Goal: Information Seeking & Learning: Learn about a topic

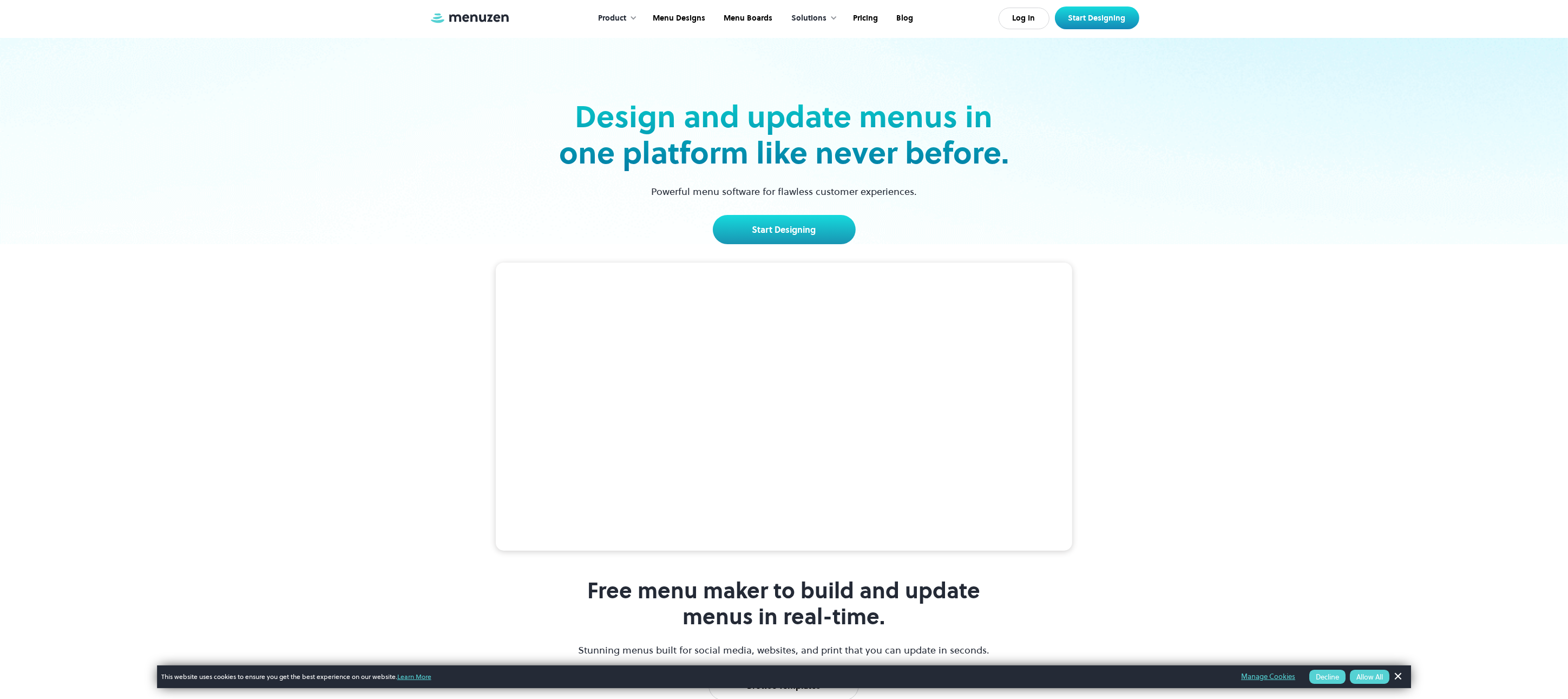
click at [248, 278] on div "Free menu maker to build and update menus in real-time. Stunning menus built fo…" at bounding box center [784, 502] width 1568 height 517
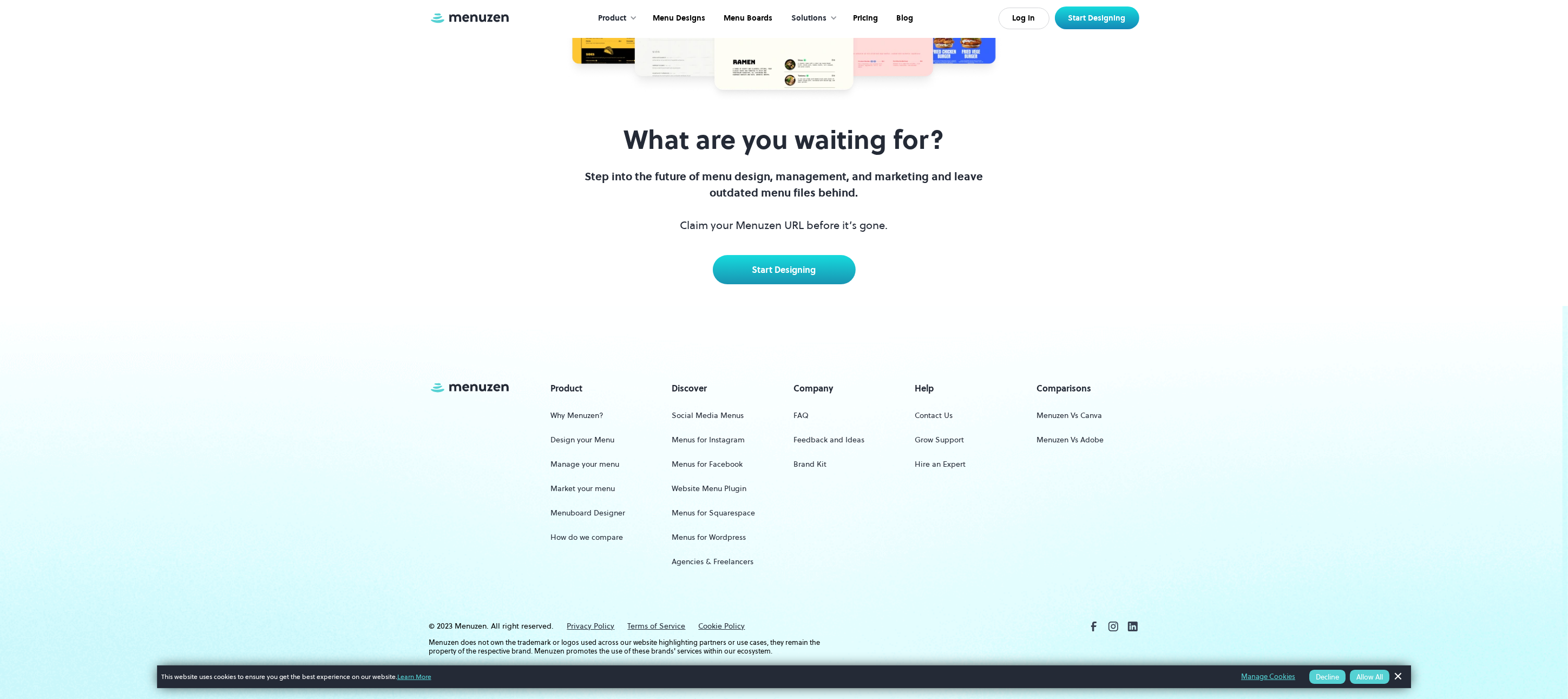
scroll to position [5082, 0]
click at [749, 13] on link "Menu Boards" at bounding box center [746, 18] width 67 height 34
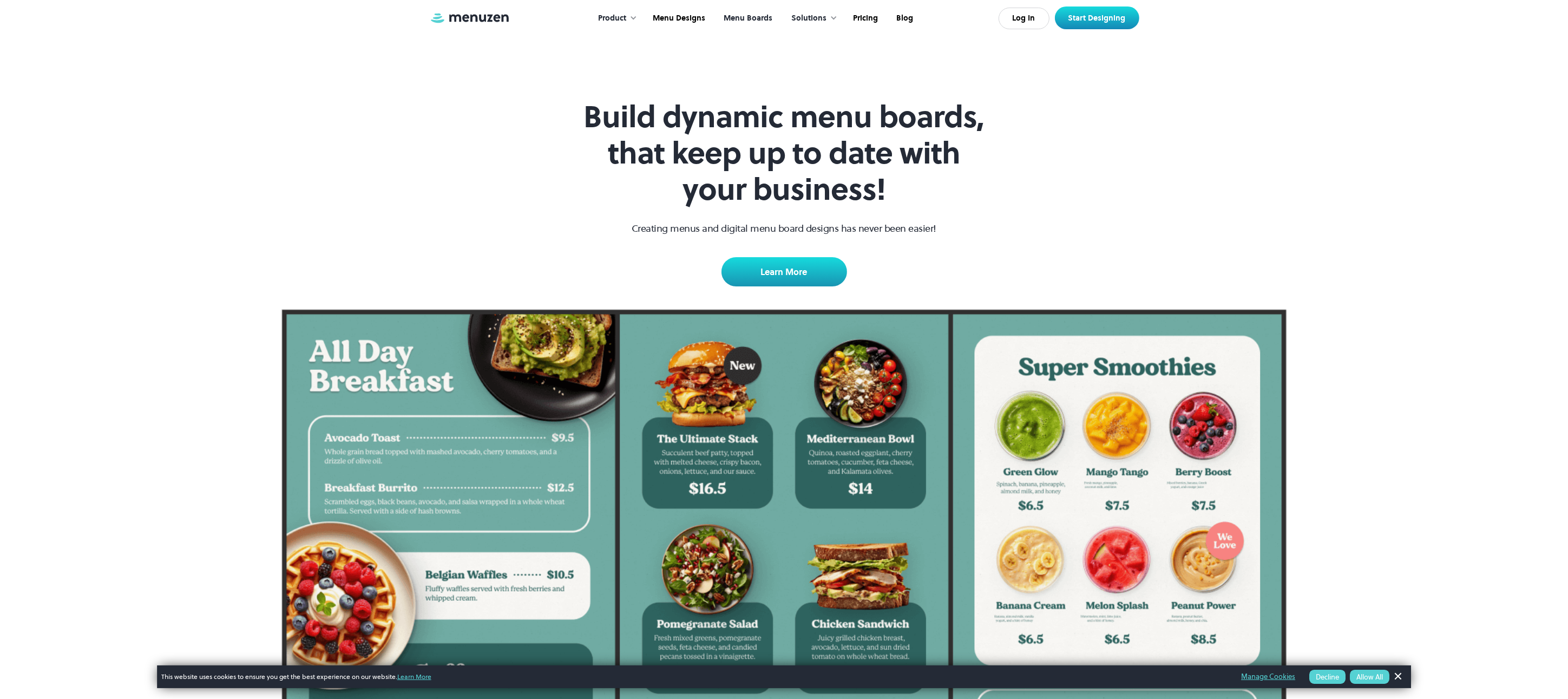
click at [626, 14] on div "Product" at bounding box center [612, 18] width 28 height 12
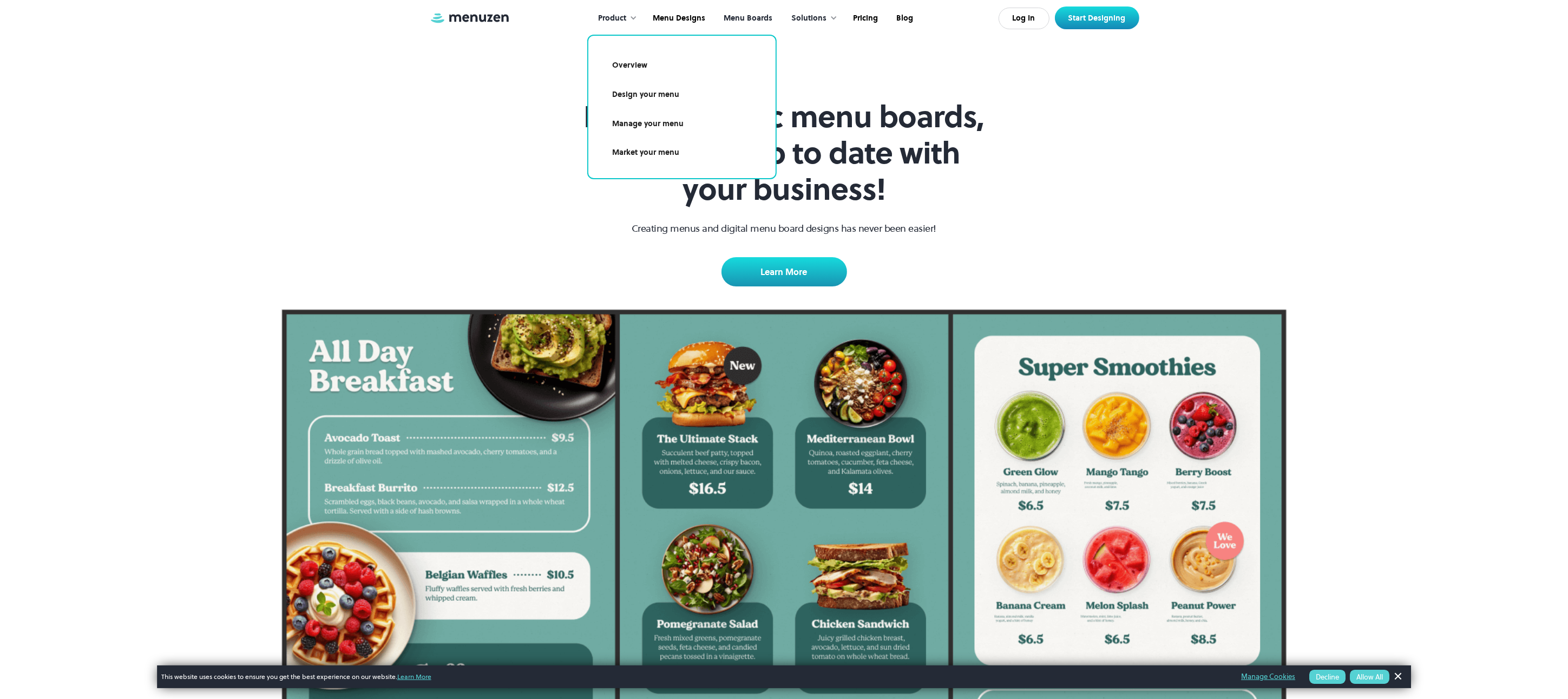
click at [630, 18] on div "Product" at bounding box center [615, 18] width 55 height 34
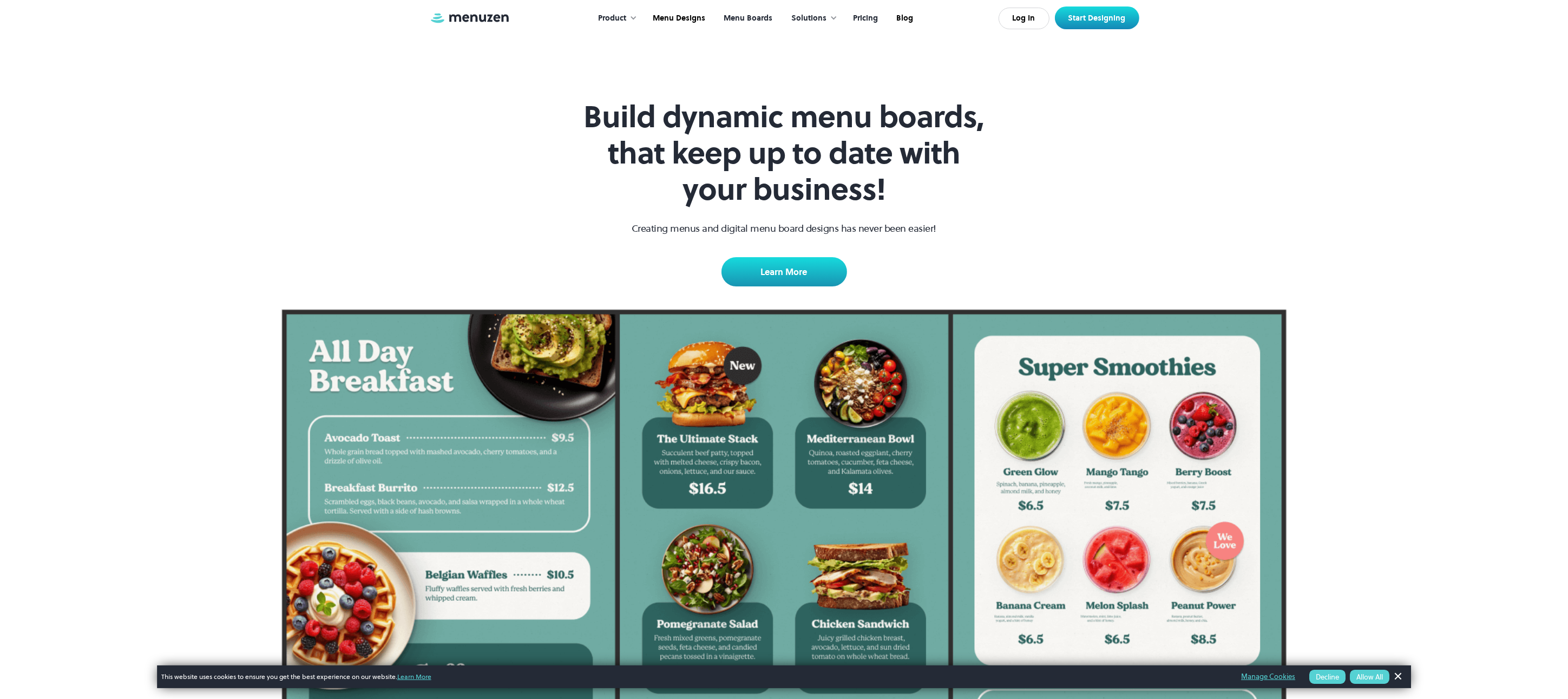
click at [871, 18] on link "Pricing" at bounding box center [864, 18] width 43 height 34
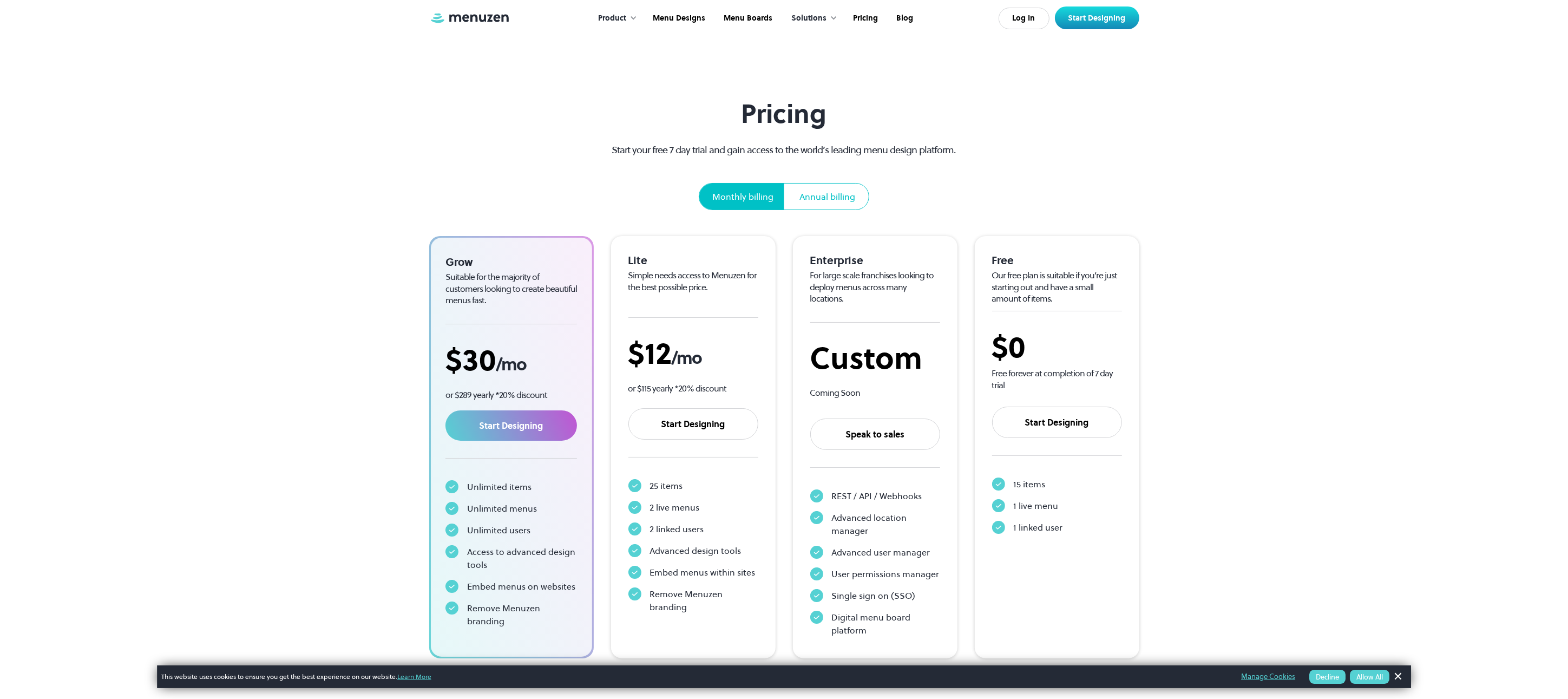
click at [608, 16] on div "Product" at bounding box center [612, 18] width 28 height 12
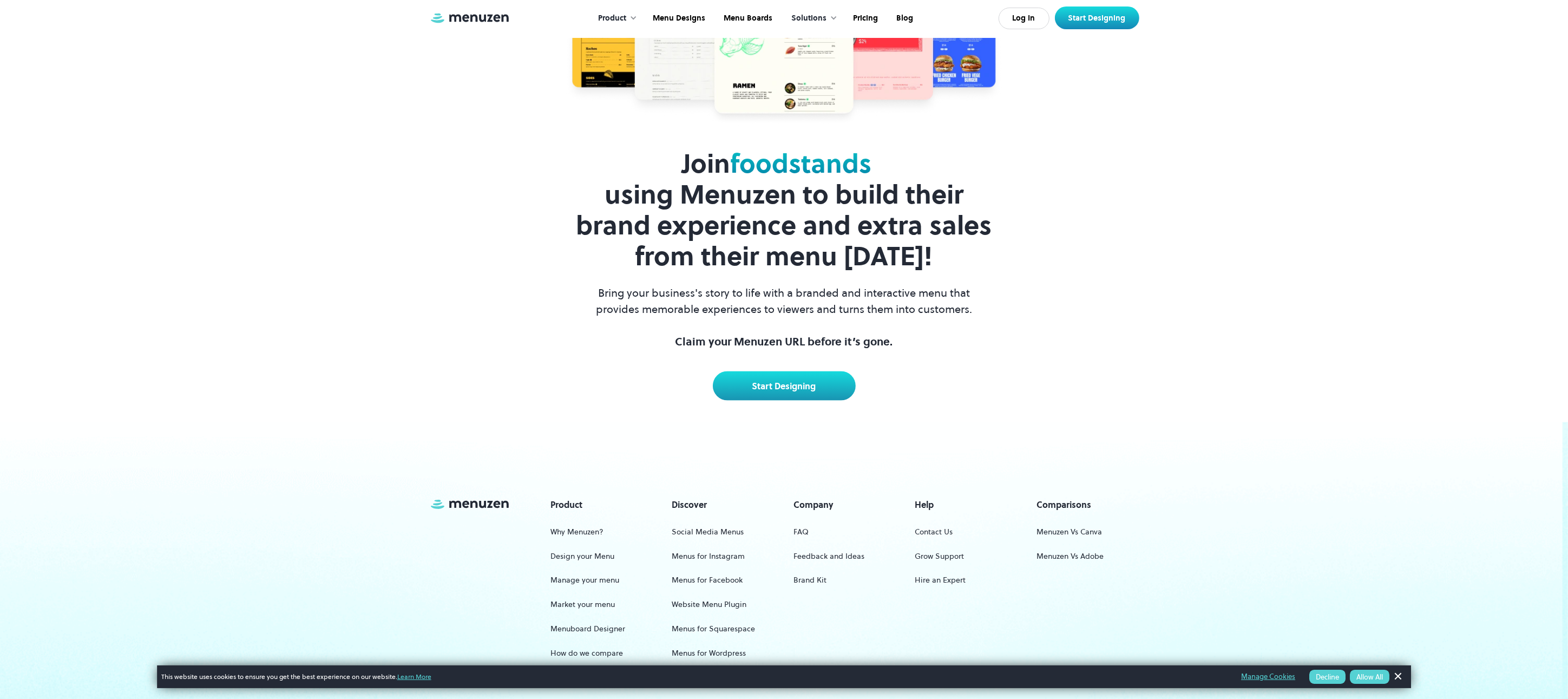
scroll to position [2393, 0]
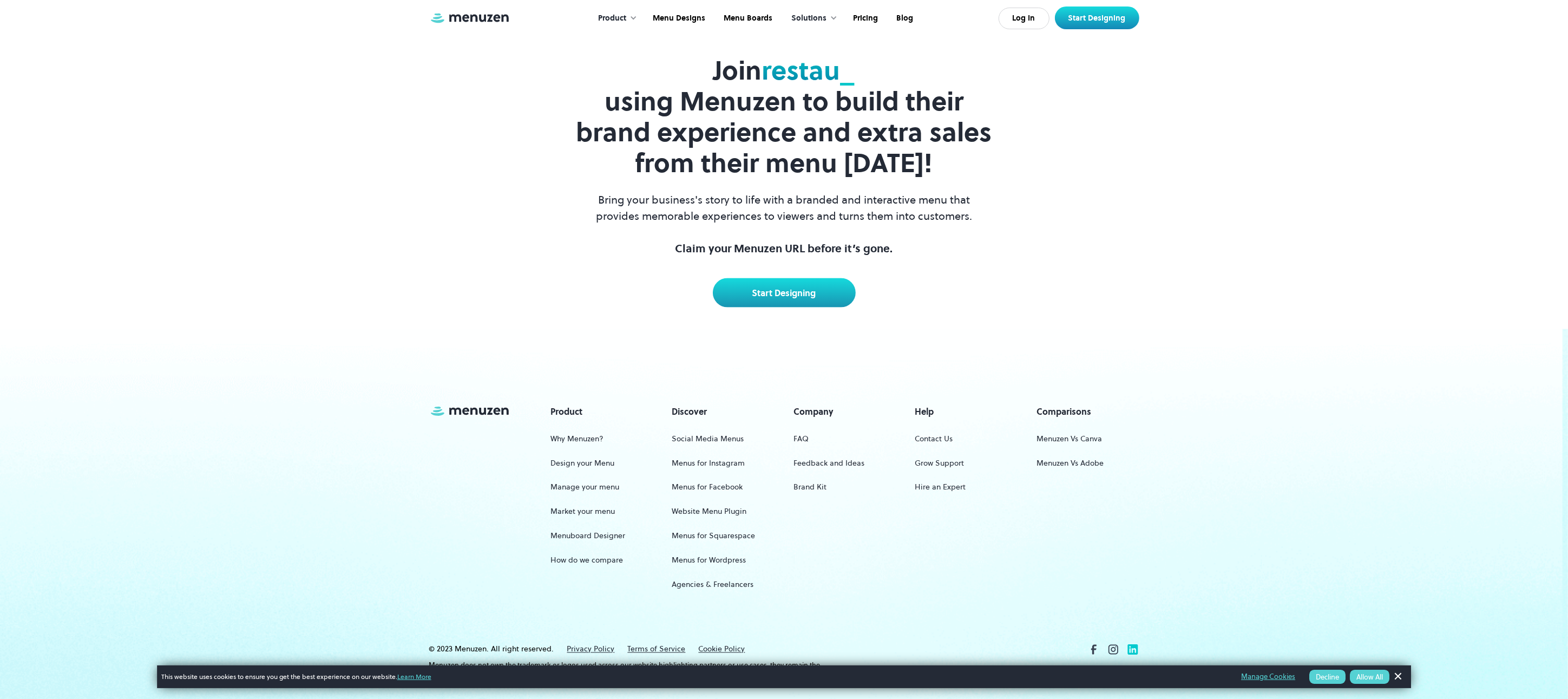
click at [1132, 643] on icon at bounding box center [1133, 650] width 14 height 14
